Goal: Task Accomplishment & Management: Complete application form

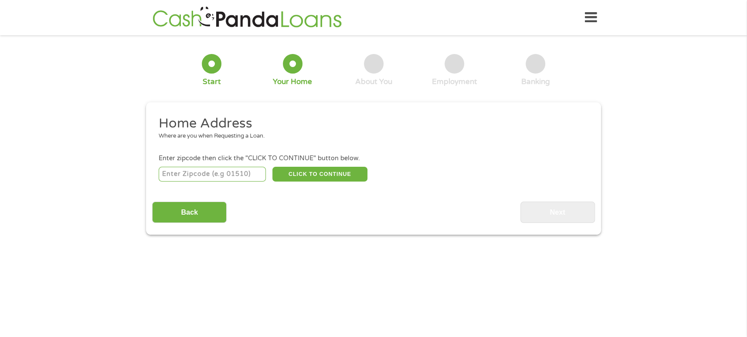
click at [176, 172] on input "number" at bounding box center [213, 174] width 108 height 15
type input "75150"
select select "[US_STATE]"
click at [323, 176] on button "CLICK TO CONTINUE" at bounding box center [319, 174] width 95 height 15
type input "75150"
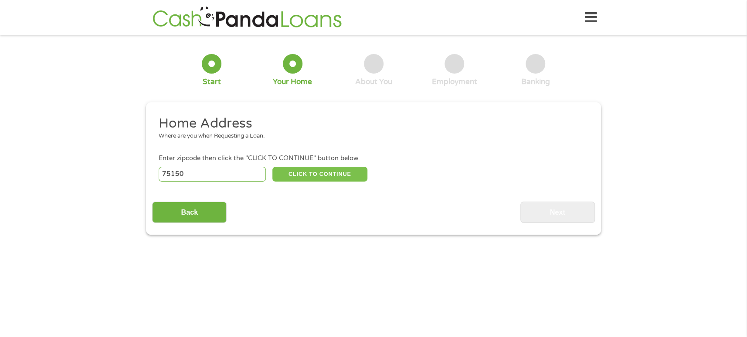
type input "Mesquite"
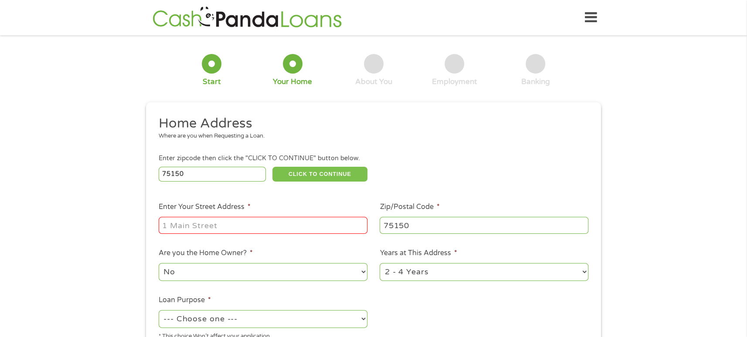
click at [272, 167] on button "CLICK TO CONTINUE" at bounding box center [319, 174] width 95 height 15
click at [247, 230] on input "Enter Your Street Address *" at bounding box center [263, 225] width 209 height 17
type input "[STREET_ADDRESS]"
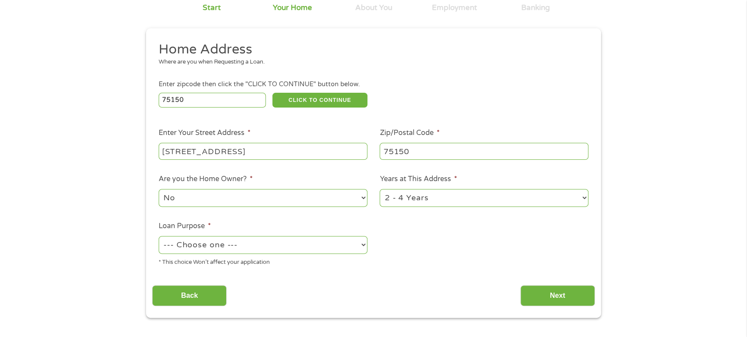
scroll to position [74, 0]
click at [244, 248] on select "--- Choose one --- Pay Bills Debt Consolidation Home Improvement Major Purchase…" at bounding box center [263, 245] width 209 height 18
click at [159, 236] on select "--- Choose one --- Pay Bills Debt Consolidation Home Improvement Major Purchase…" at bounding box center [263, 245] width 209 height 18
click at [251, 248] on select "--- Choose one --- Pay Bills Debt Consolidation Home Improvement Major Purchase…" at bounding box center [263, 245] width 209 height 18
select select "paybills"
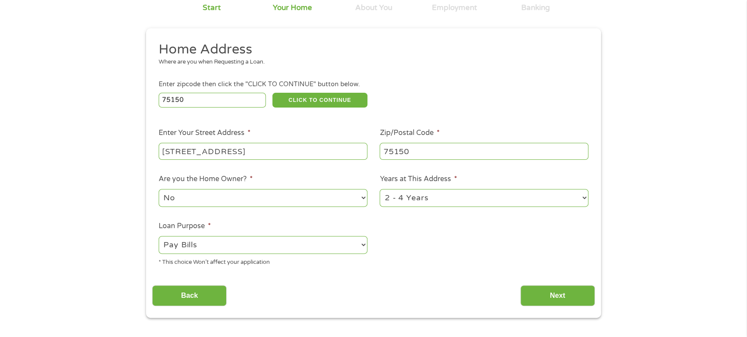
click at [159, 236] on select "--- Choose one --- Pay Bills Debt Consolidation Home Improvement Major Purchase…" at bounding box center [263, 245] width 209 height 18
click at [572, 281] on div "Back Next" at bounding box center [373, 292] width 442 height 27
click at [567, 304] on input "Next" at bounding box center [557, 295] width 74 height 21
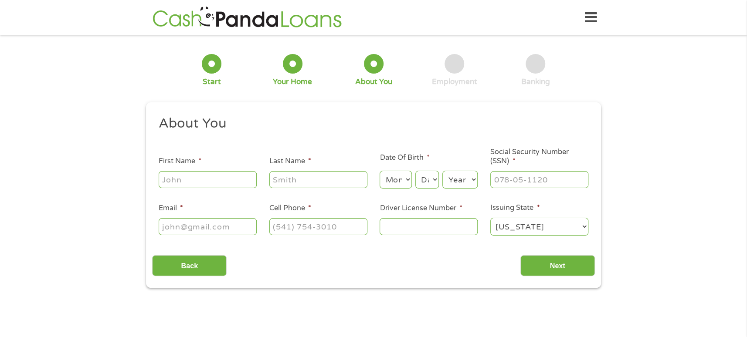
scroll to position [0, 0]
click at [216, 177] on input "First Name *" at bounding box center [208, 179] width 98 height 17
type input "Noreisha"
type input "Henry"
click at [407, 181] on select "Month 1 2 3 4 5 6 7 8 9 10 11 12" at bounding box center [395, 180] width 32 height 18
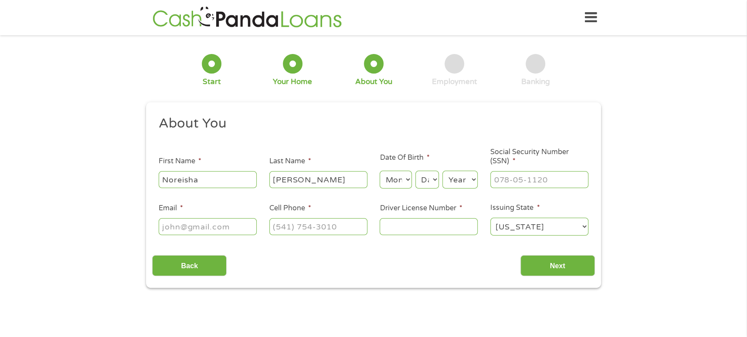
select select "12"
click at [379, 171] on select "Month 1 2 3 4 5 6 7 8 9 10 11 12" at bounding box center [395, 180] width 32 height 18
click at [430, 182] on select "Day 1 2 3 4 5 6 7 8 9 10 11 12 13 14 15 16 17 18 19 20 21 22 23 24 25 26 27 28 …" at bounding box center [427, 180] width 24 height 18
select select "24"
click at [415, 171] on select "Day 1 2 3 4 5 6 7 8 9 10 11 12 13 14 15 16 17 18 19 20 21 22 23 24 25 26 27 28 …" at bounding box center [427, 180] width 24 height 18
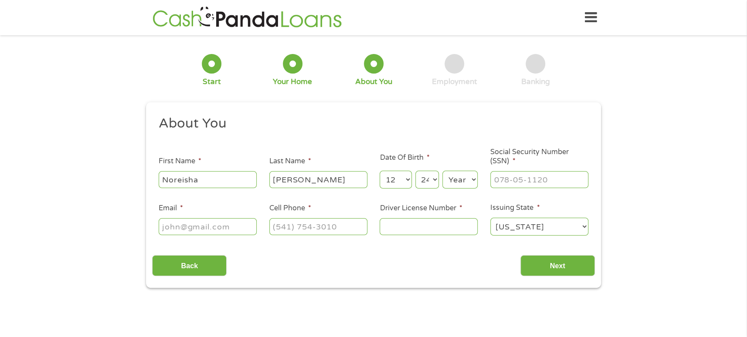
click at [462, 183] on select "Year 2007 2006 2005 2004 2003 2002 2001 2000 1999 1998 1997 1996 1995 1994 1993…" at bounding box center [459, 180] width 35 height 18
select select "1978"
click at [442, 171] on select "Year 2007 2006 2005 2004 2003 2002 2001 2000 1999 1998 1997 1996 1995 1994 1993…" at bounding box center [459, 180] width 35 height 18
click at [510, 180] on input "___-__-____" at bounding box center [539, 179] width 98 height 17
type input "463-45-5337"
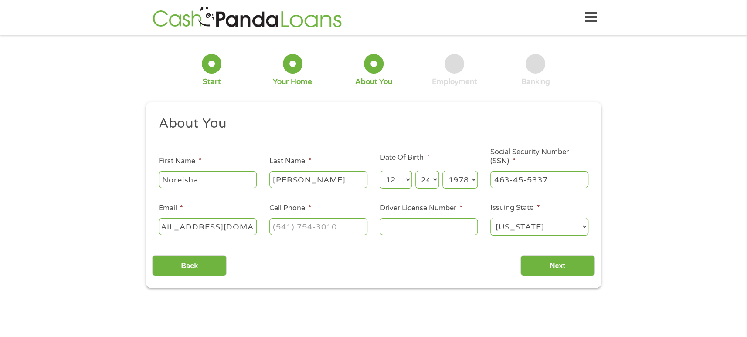
scroll to position [0, 28]
type input "reisha27200013@gmail.com"
type input "(469) 879-9435"
type input "14392486"
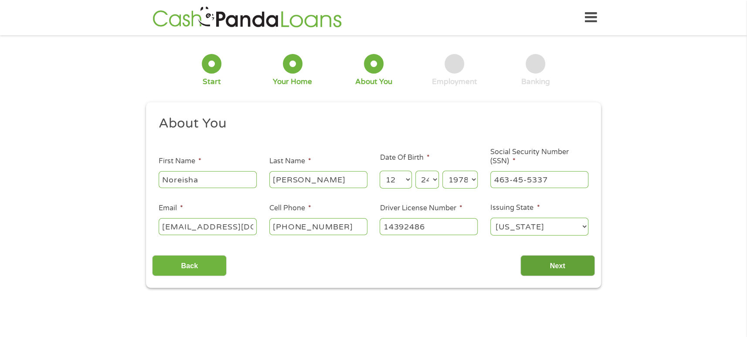
click at [571, 261] on input "Next" at bounding box center [557, 265] width 74 height 21
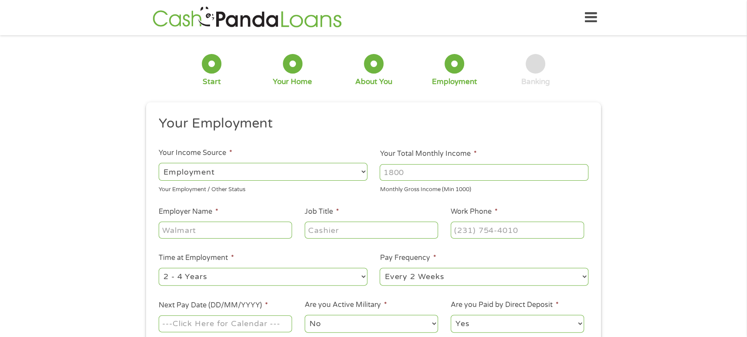
click at [399, 172] on input "Your Total Monthly Income *" at bounding box center [483, 172] width 209 height 17
type input "4000"
click at [234, 223] on input "Employer Name *" at bounding box center [225, 230] width 133 height 17
type input "URSA"
type input "Medical Assistant"
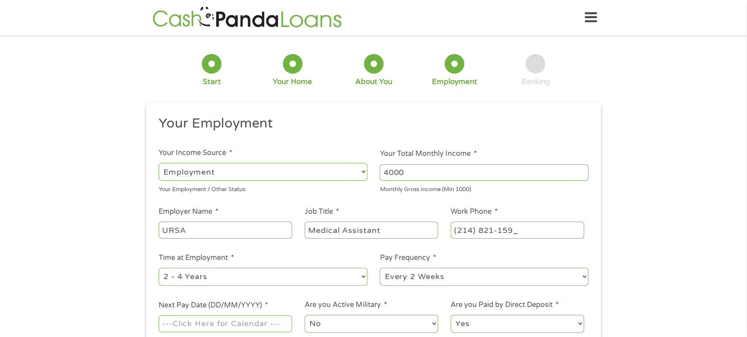
type input "(214) 821-1599"
click at [307, 266] on li "Time at Employment * --- Choose one --- 1 Year or less 1 - 2 Years 2 - 4 Years …" at bounding box center [262, 270] width 221 height 34
click at [306, 275] on select "--- Choose one --- 1 Year or less 1 - 2 Years 2 - 4 Years Over 4 Years" at bounding box center [263, 277] width 209 height 18
select select "60months"
click at [159, 268] on select "--- Choose one --- 1 Year or less 1 - 2 Years 2 - 4 Years Over 4 Years" at bounding box center [263, 277] width 209 height 18
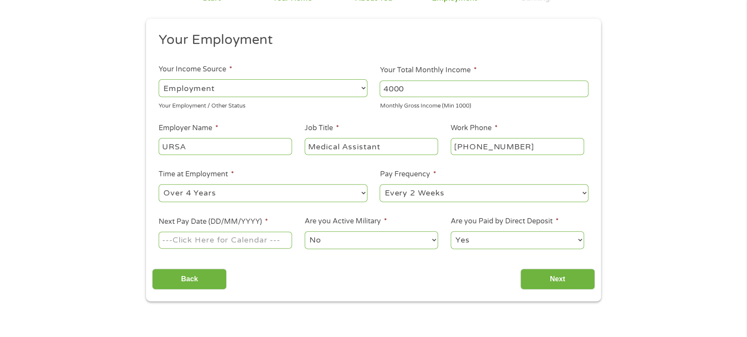
scroll to position [107, 0]
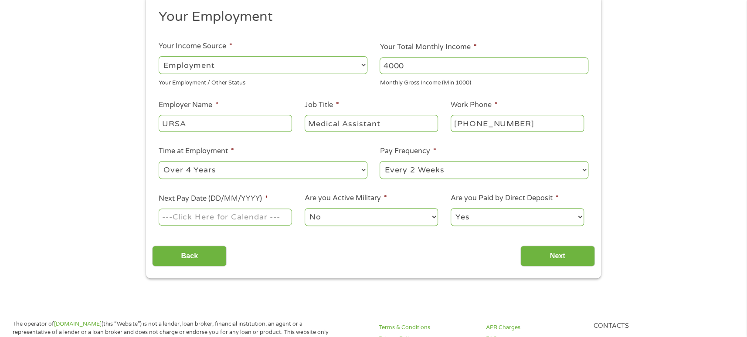
click at [196, 218] on input "Next Pay Date (DD/MM/YYYY) *" at bounding box center [225, 217] width 133 height 17
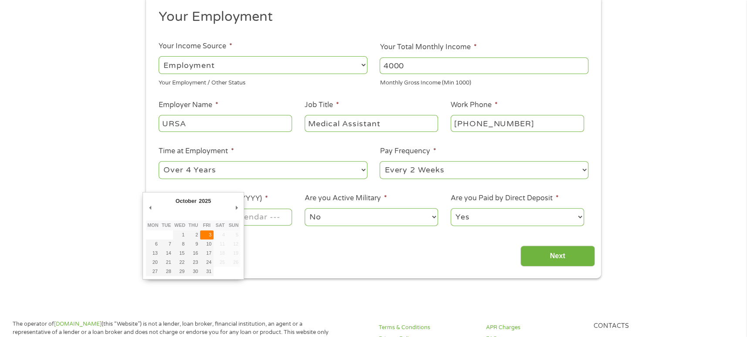
type input "03/10/2025"
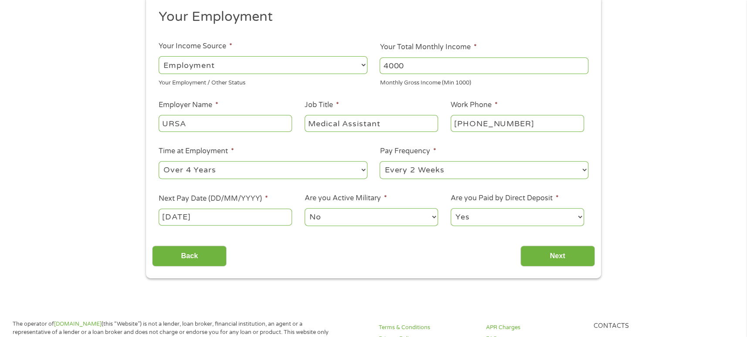
click at [335, 218] on select "No Yes" at bounding box center [370, 217] width 133 height 18
click at [304, 208] on select "No Yes" at bounding box center [370, 217] width 133 height 18
click at [562, 258] on input "Next" at bounding box center [557, 256] width 74 height 21
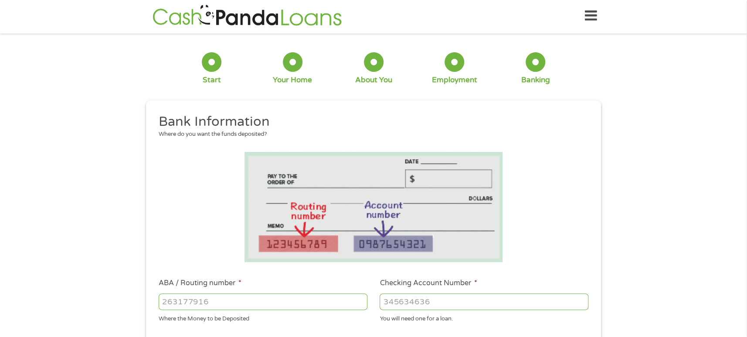
scroll to position [0, 0]
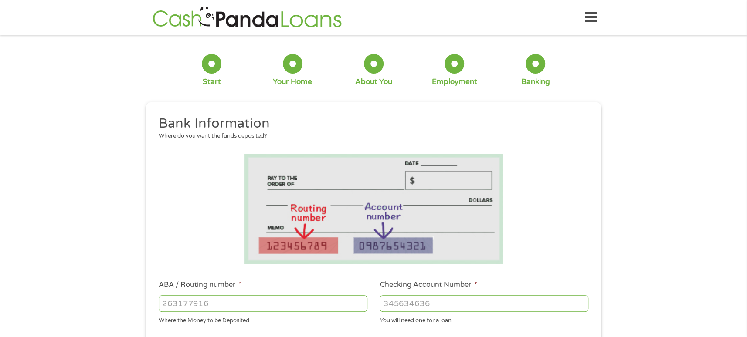
click at [193, 305] on input "ABA / Routing number *" at bounding box center [263, 303] width 209 height 17
type input "111000025"
type input "BANK OF AMERICA NA"
type input "111000025"
click at [394, 296] on input "Checking Account Number *" at bounding box center [483, 303] width 209 height 17
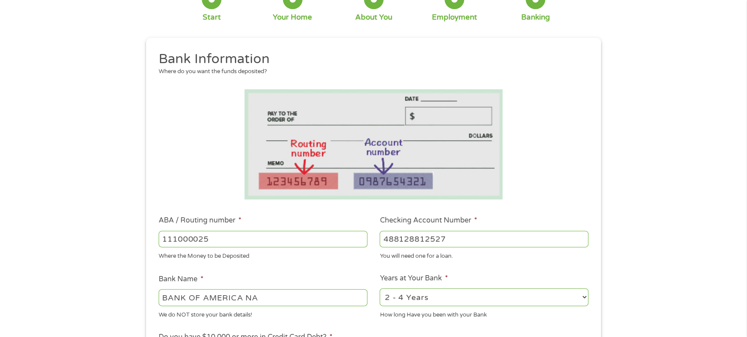
scroll to position [133, 0]
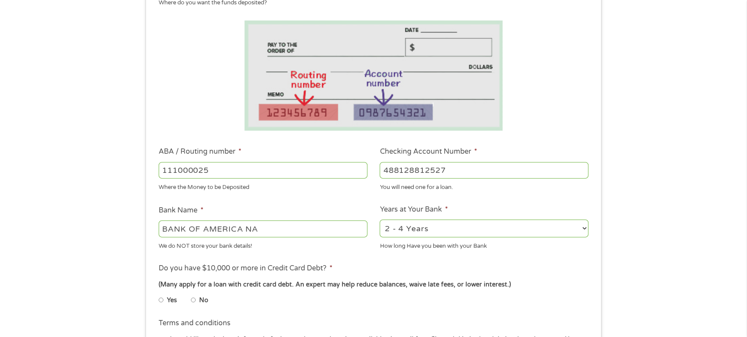
type input "488128812527"
click at [428, 233] on select "2 - 4 Years 6 - 12 Months 1 - 2 Years Over 4 Years" at bounding box center [483, 229] width 209 height 18
click at [434, 233] on select "2 - 4 Years 6 - 12 Months 1 - 2 Years Over 4 Years" at bounding box center [483, 229] width 209 height 18
select select "24months"
click at [379, 220] on select "2 - 4 Years 6 - 12 Months 1 - 2 Years Over 4 Years" at bounding box center [483, 229] width 209 height 18
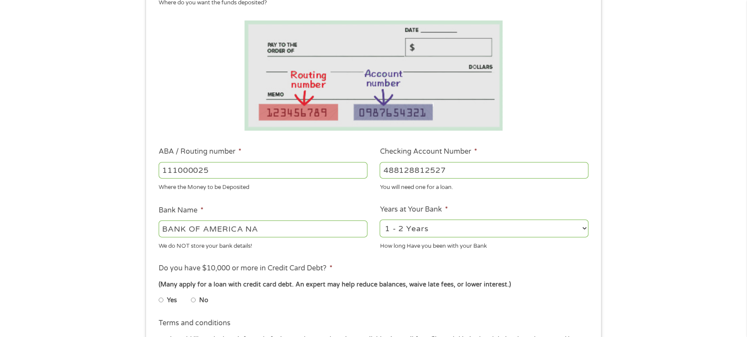
click at [524, 309] on div "Yes No" at bounding box center [373, 302] width 429 height 20
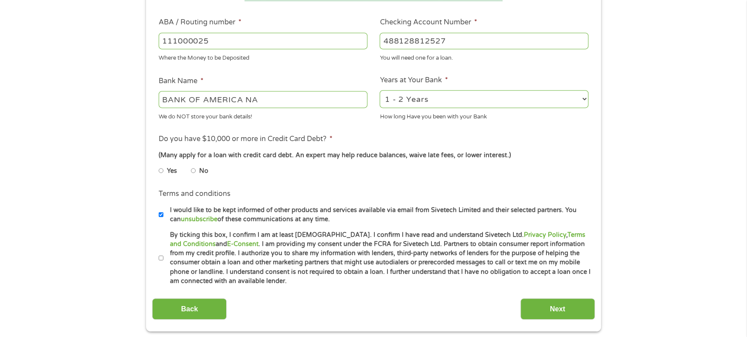
scroll to position [264, 0]
click at [189, 167] on li "Yes" at bounding box center [175, 169] width 32 height 17
click at [191, 169] on input "No" at bounding box center [193, 169] width 5 height 14
radio input "true"
click at [161, 254] on input "By ticking this box, I confirm I am at least 18 years old. I confirm I have rea…" at bounding box center [161, 257] width 5 height 14
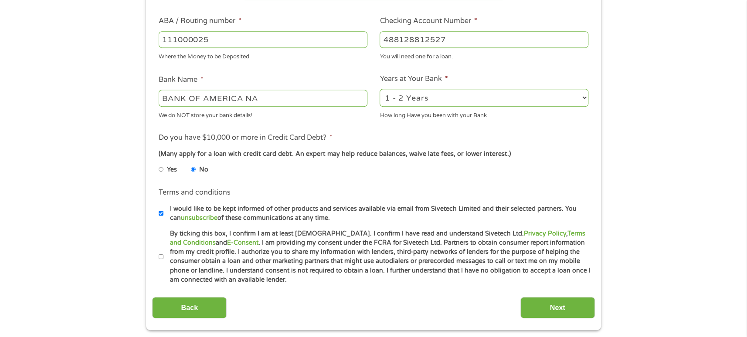
checkbox input "true"
click at [551, 310] on input "Next" at bounding box center [557, 307] width 74 height 21
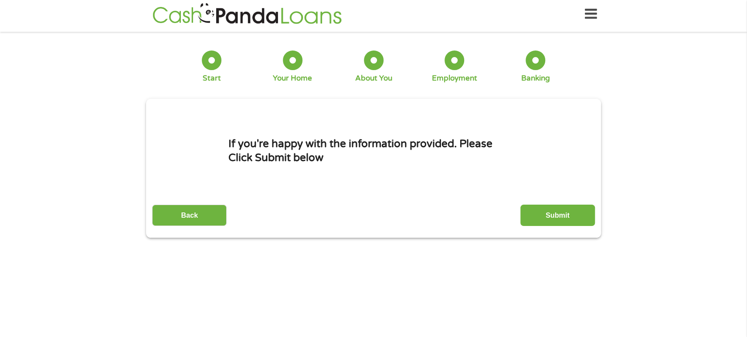
scroll to position [0, 0]
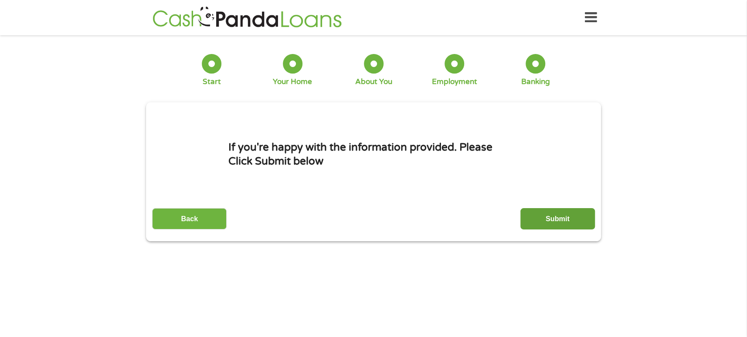
click at [554, 215] on input "Submit" at bounding box center [557, 218] width 74 height 21
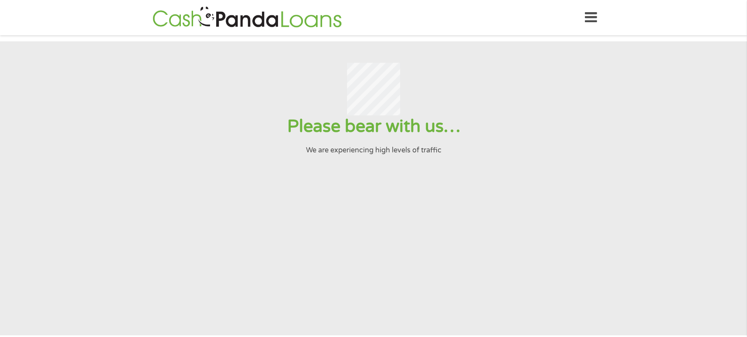
click at [591, 19] on icon at bounding box center [591, 17] width 12 height 21
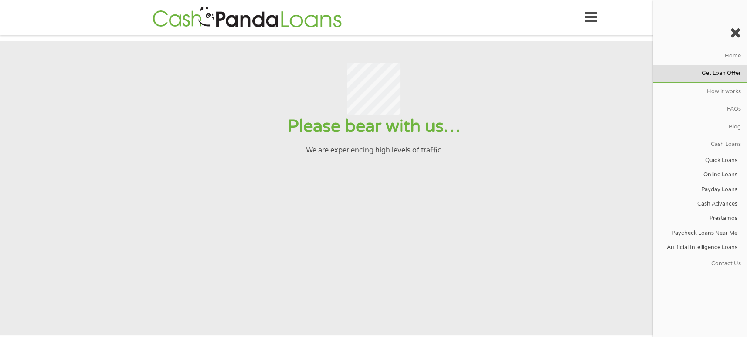
click at [715, 74] on link "Get Loan Offer" at bounding box center [699, 73] width 94 height 17
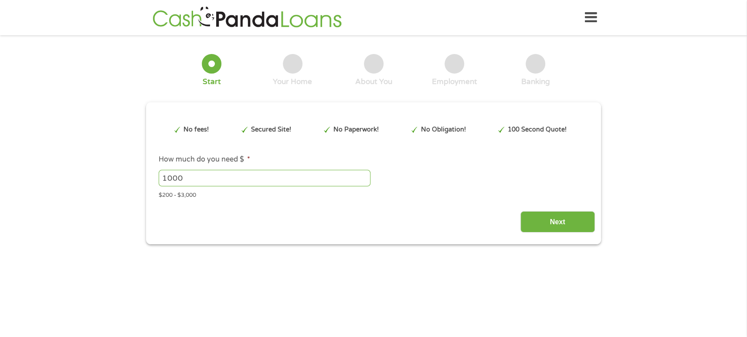
type input "EAIaIQobChMIkoGy7ZHyjwMVE3J_AB2FRytiEAAYBCAAEgI1l_D_BwE"
click at [556, 220] on input "Next" at bounding box center [557, 221] width 74 height 21
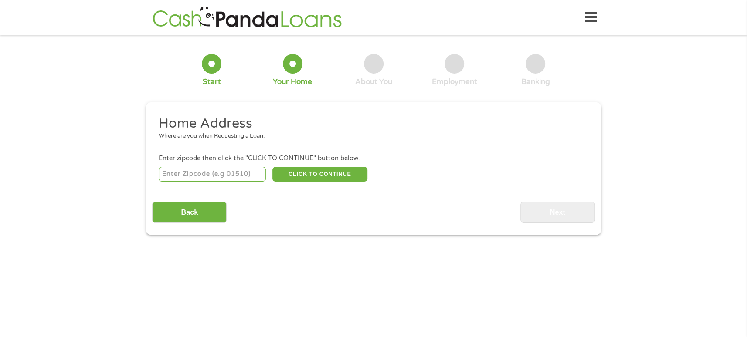
click at [198, 174] on input "number" at bounding box center [213, 174] width 108 height 15
type input "75150"
click at [213, 211] on input "Back" at bounding box center [189, 212] width 74 height 21
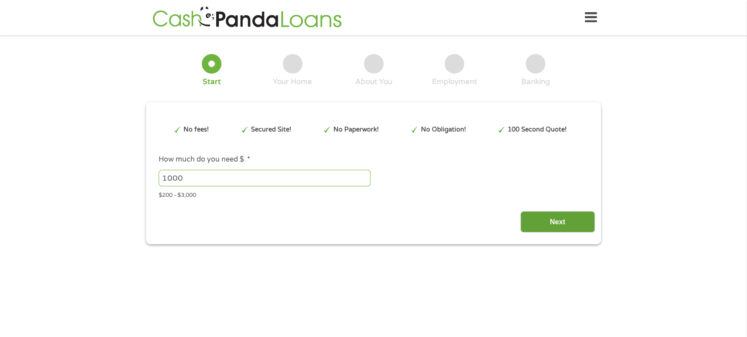
click at [556, 223] on input "Next" at bounding box center [557, 221] width 74 height 21
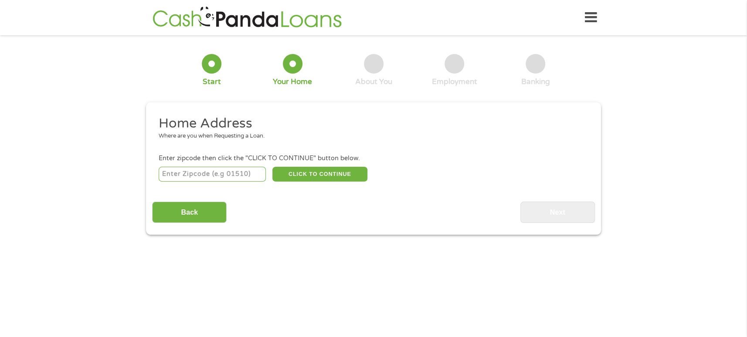
click at [229, 177] on input "number" at bounding box center [213, 174] width 108 height 15
type input "75150"
click at [169, 212] on input "Back" at bounding box center [189, 212] width 74 height 21
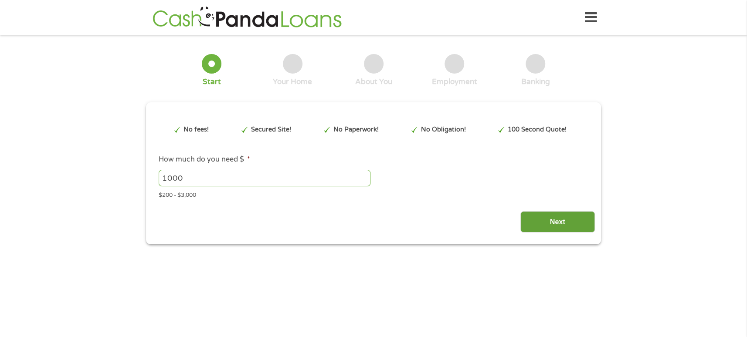
click at [558, 224] on input "Next" at bounding box center [557, 221] width 74 height 21
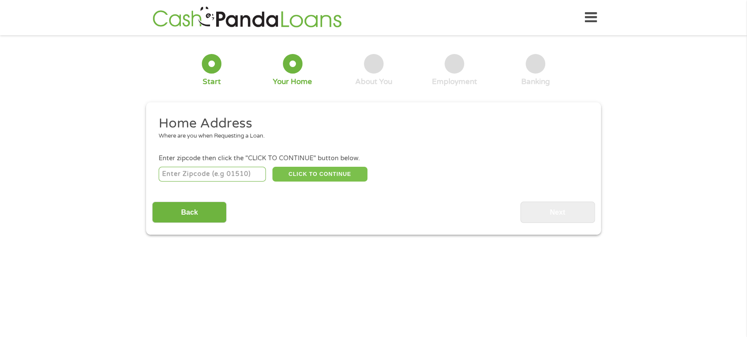
click at [344, 178] on button "CLICK TO CONTINUE" at bounding box center [319, 174] width 95 height 15
click at [193, 175] on input "number" at bounding box center [213, 174] width 108 height 15
type input "75150"
click at [304, 178] on button "CLICK TO CONTINUE" at bounding box center [319, 174] width 95 height 15
type input "75150"
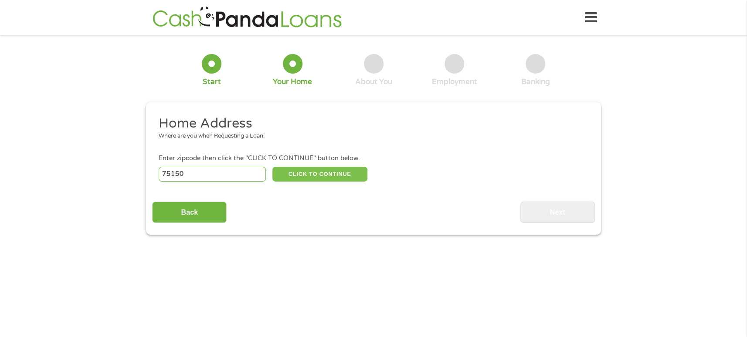
type input "Mesquite"
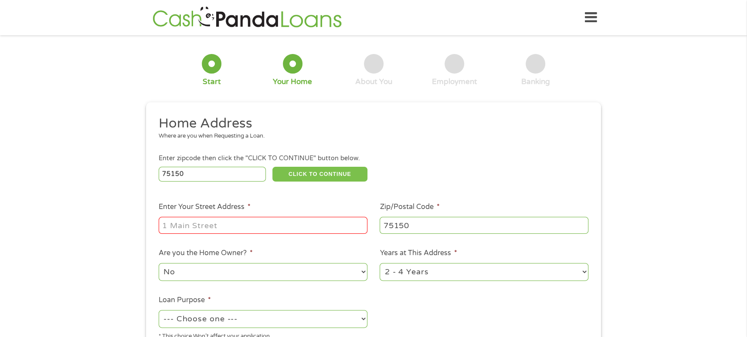
scroll to position [1, 0]
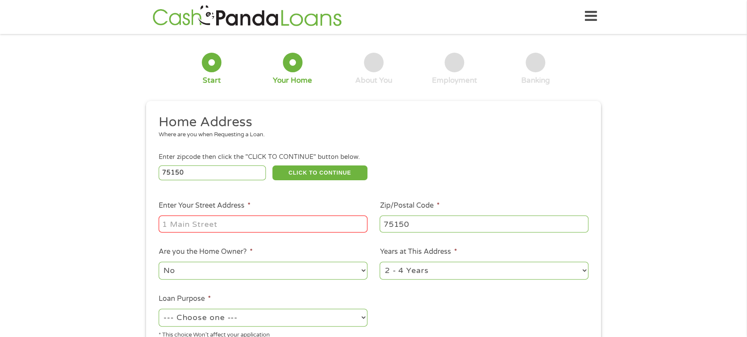
click at [194, 227] on input "Enter Your Street Address *" at bounding box center [263, 224] width 209 height 17
type input "[STREET_ADDRESS]"
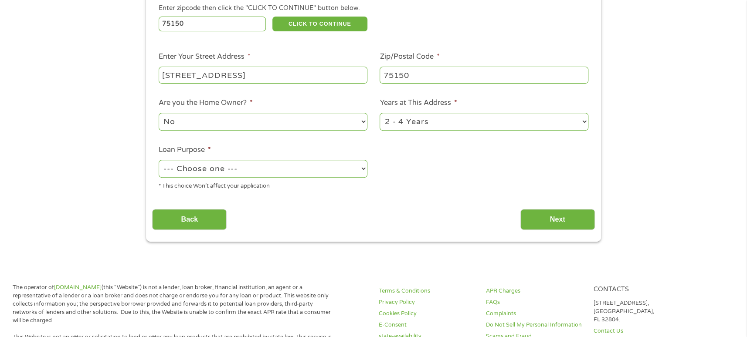
click at [221, 177] on div "--- Choose one --- Pay Bills Debt Consolidation Home Improvement Major Purchase…" at bounding box center [263, 169] width 209 height 21
click at [223, 174] on select "--- Choose one --- Pay Bills Debt Consolidation Home Improvement Major Purchase…" at bounding box center [263, 169] width 209 height 18
select select "paybills"
click at [159, 160] on select "--- Choose one --- Pay Bills Debt Consolidation Home Improvement Major Purchase…" at bounding box center [263, 169] width 209 height 18
click at [547, 224] on input "Next" at bounding box center [557, 219] width 74 height 21
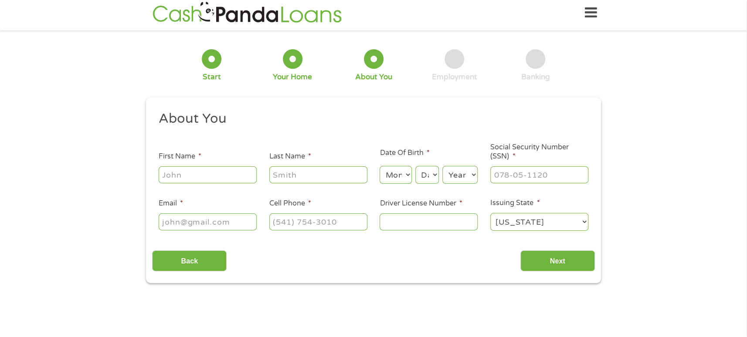
scroll to position [0, 0]
